Goal: Information Seeking & Learning: Learn about a topic

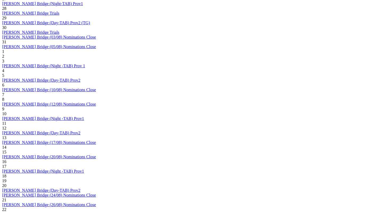
scroll to position [315, 0]
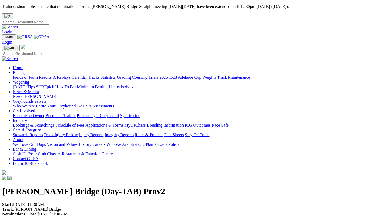
click at [170, 187] on div "Murray Bridge (Day-TAB) Prov2 Start: 02/09/2025 11:30AM Track: Murray Bridge No…" at bounding box center [189, 211] width 375 height 48
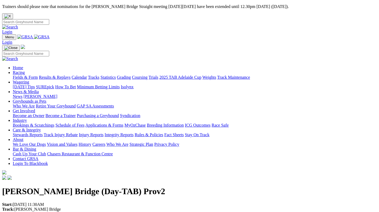
click at [87, 75] on link "Calendar" at bounding box center [79, 77] width 15 height 5
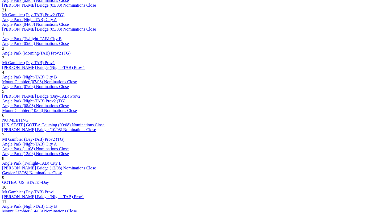
scroll to position [406, 0]
